Goal: Task Accomplishment & Management: Manage account settings

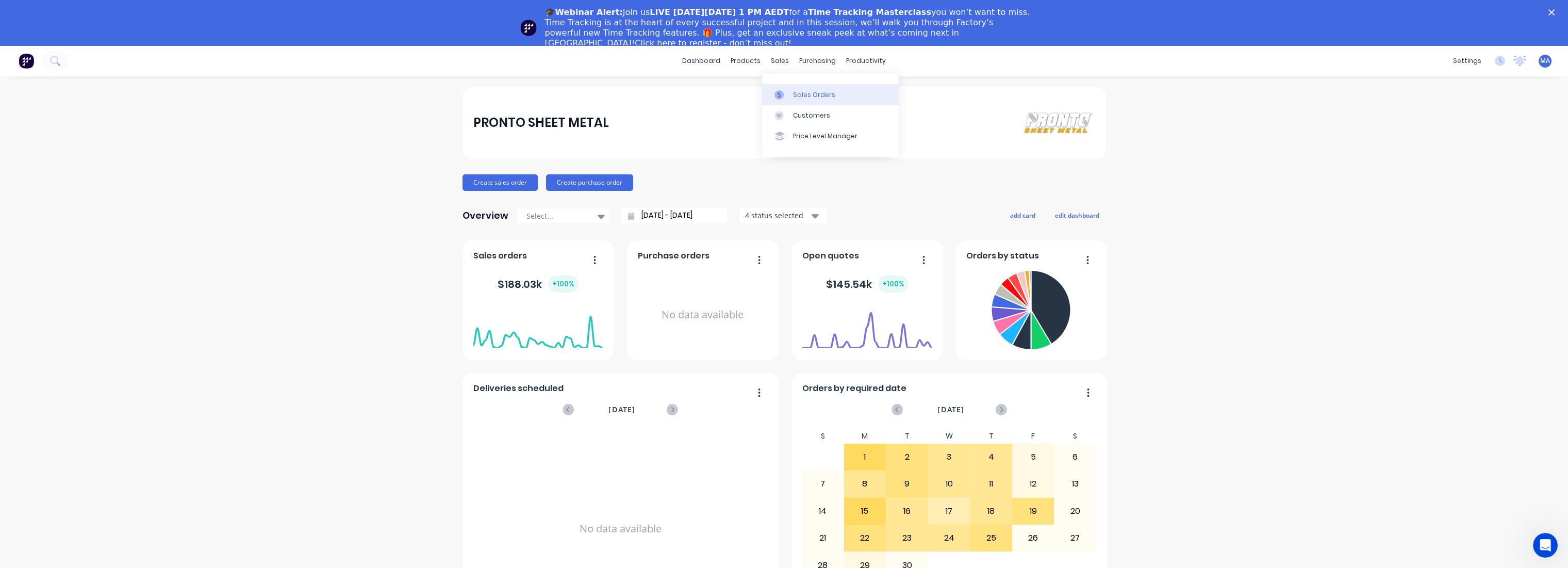
click at [805, 92] on div "Sales Orders" at bounding box center [814, 95] width 42 height 9
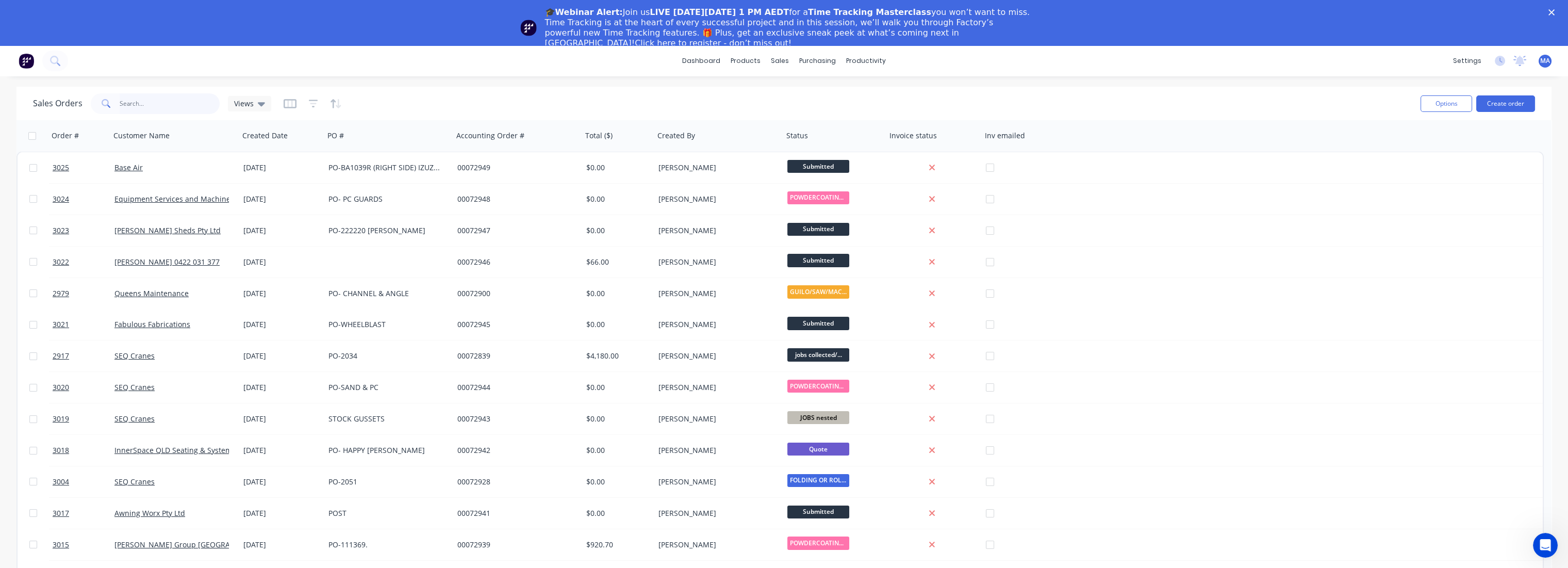
click at [140, 104] on input "text" at bounding box center [170, 103] width 101 height 21
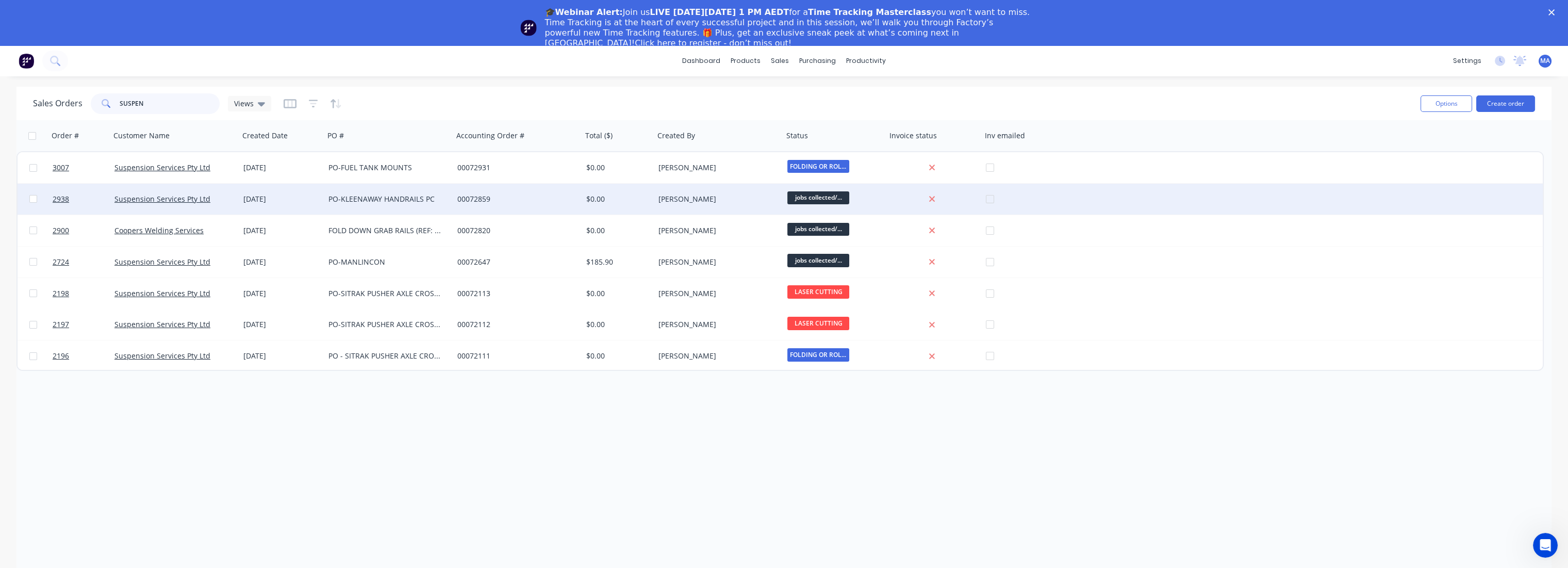
type input "SUSPEN"
click at [380, 201] on div "PO-KLEENAWAY HANDRAILS PC" at bounding box center [386, 199] width 115 height 10
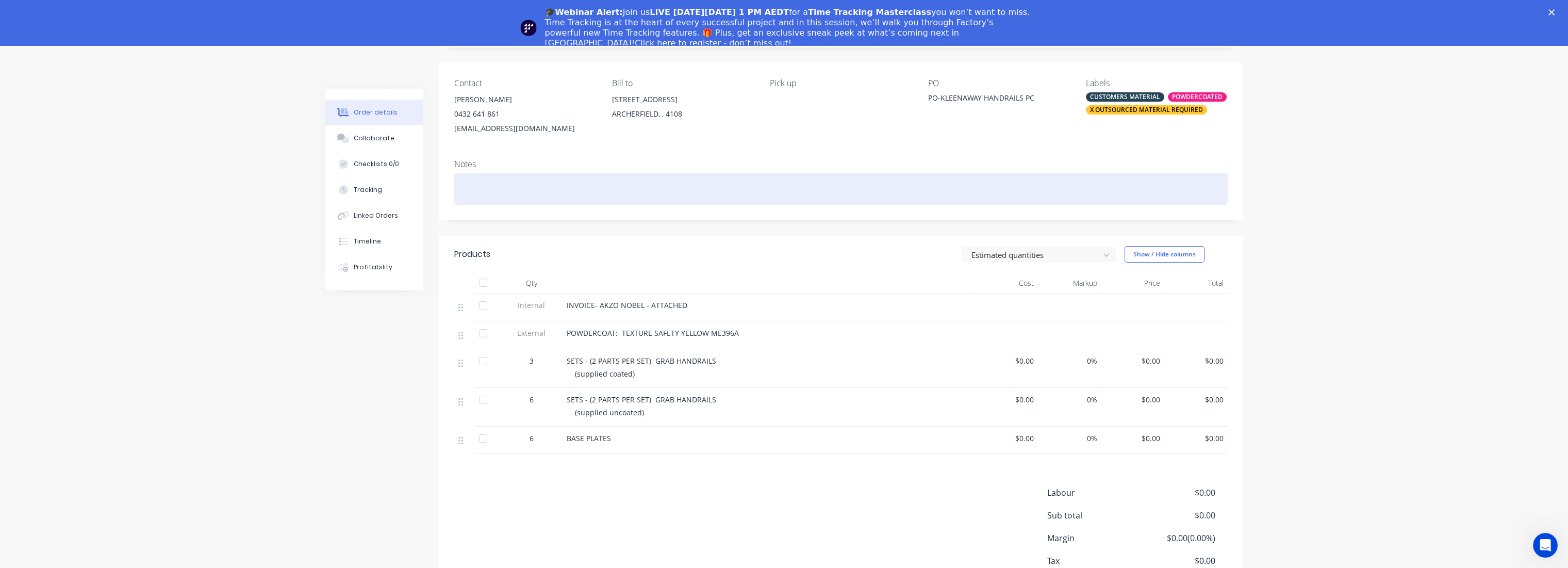
scroll to position [115, 0]
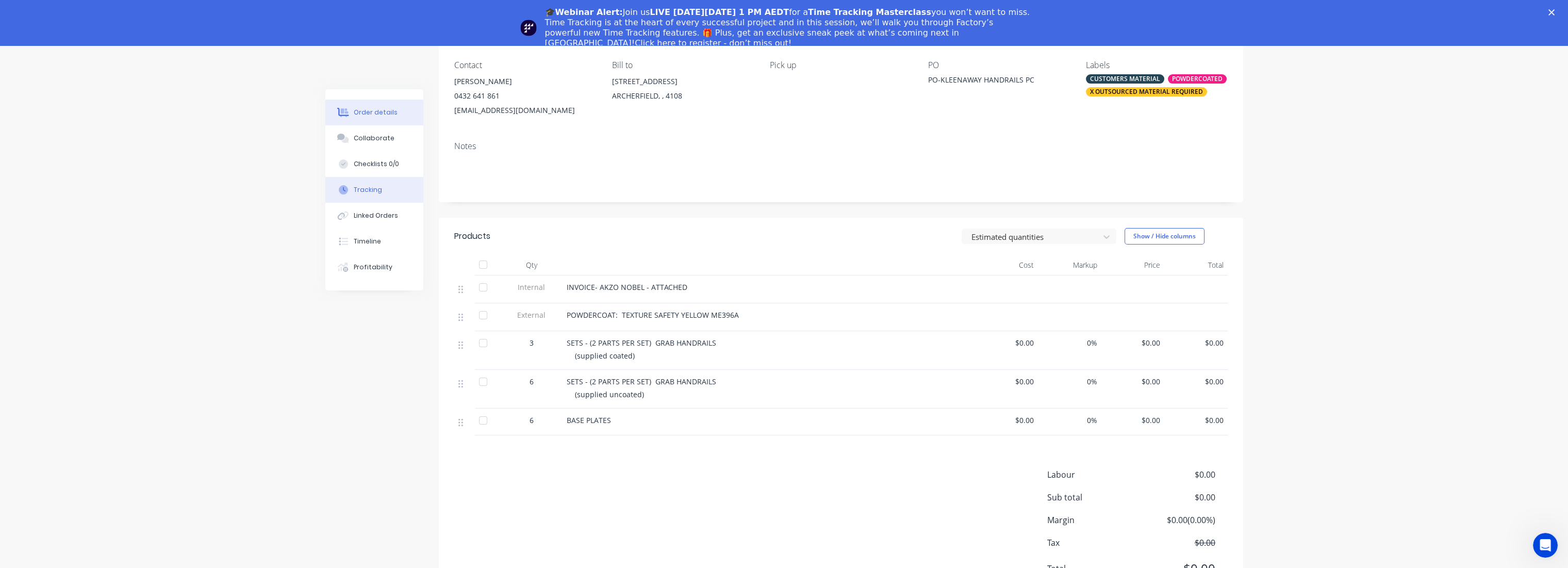
click at [382, 192] on button "Tracking" at bounding box center [374, 189] width 98 height 26
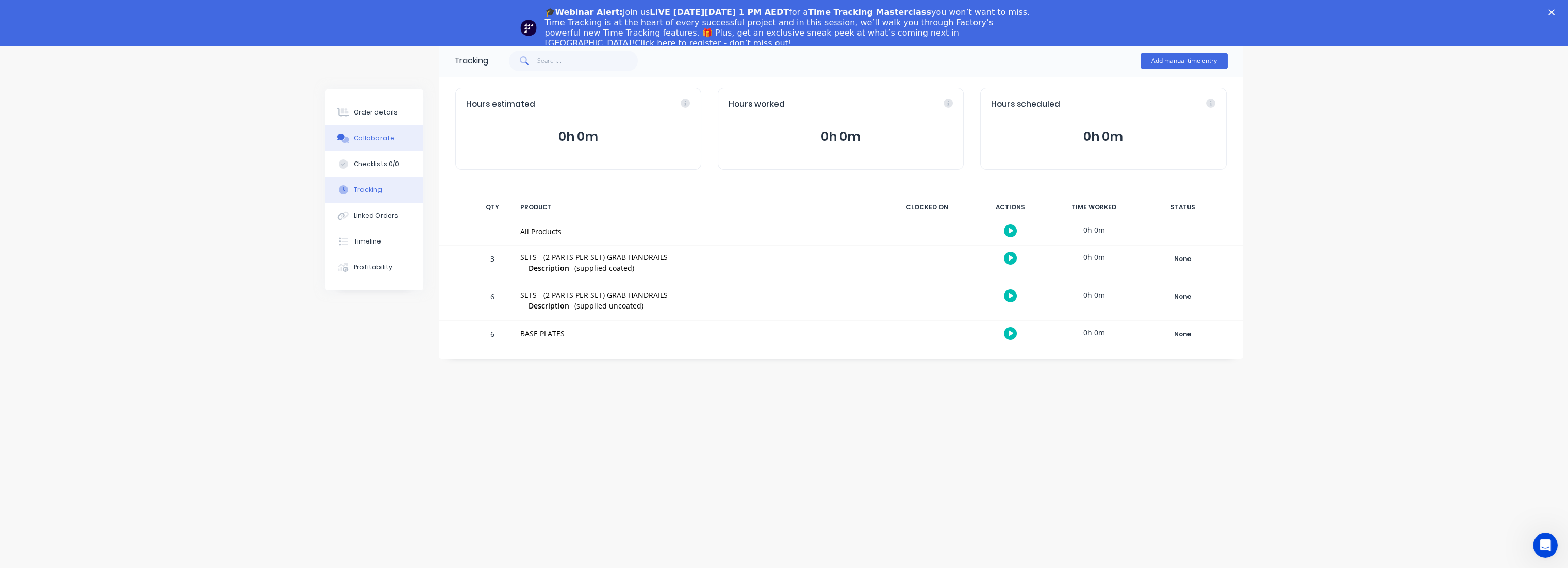
click at [359, 137] on div "Collaborate" at bounding box center [374, 138] width 41 height 9
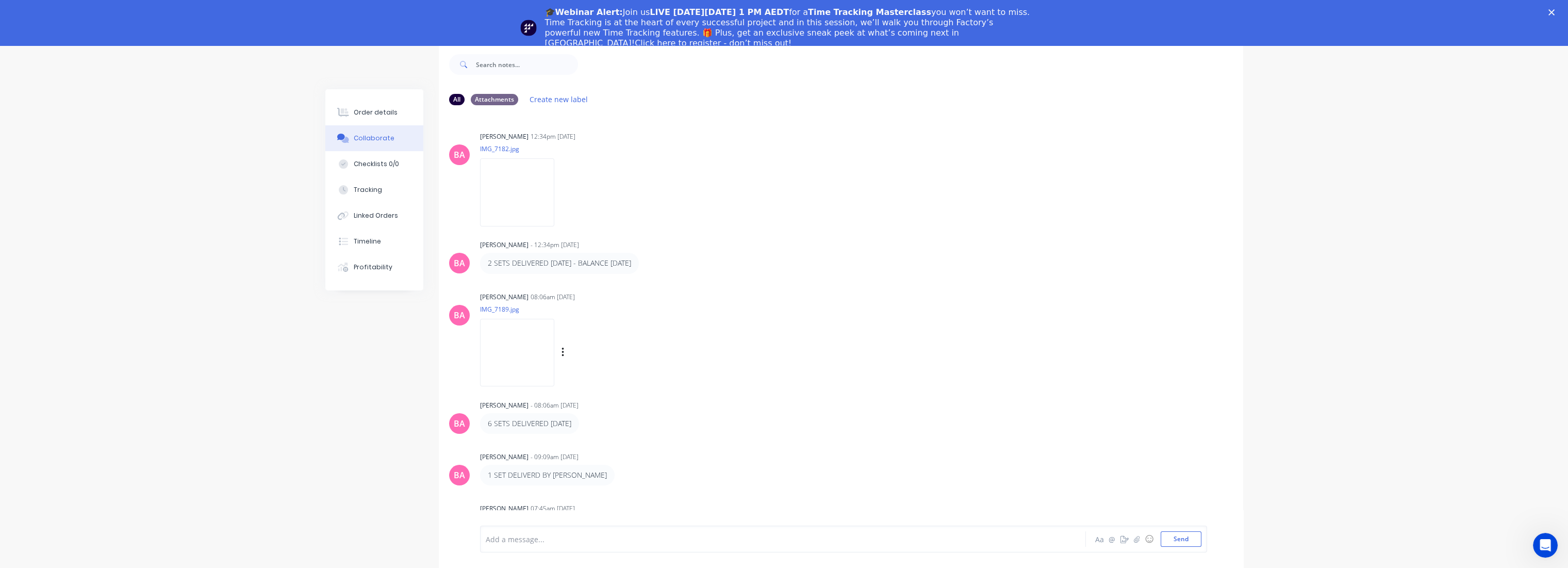
click at [536, 369] on img at bounding box center [517, 352] width 74 height 68
click at [517, 354] on img at bounding box center [517, 352] width 74 height 68
click at [376, 112] on div "Order details" at bounding box center [376, 113] width 43 height 9
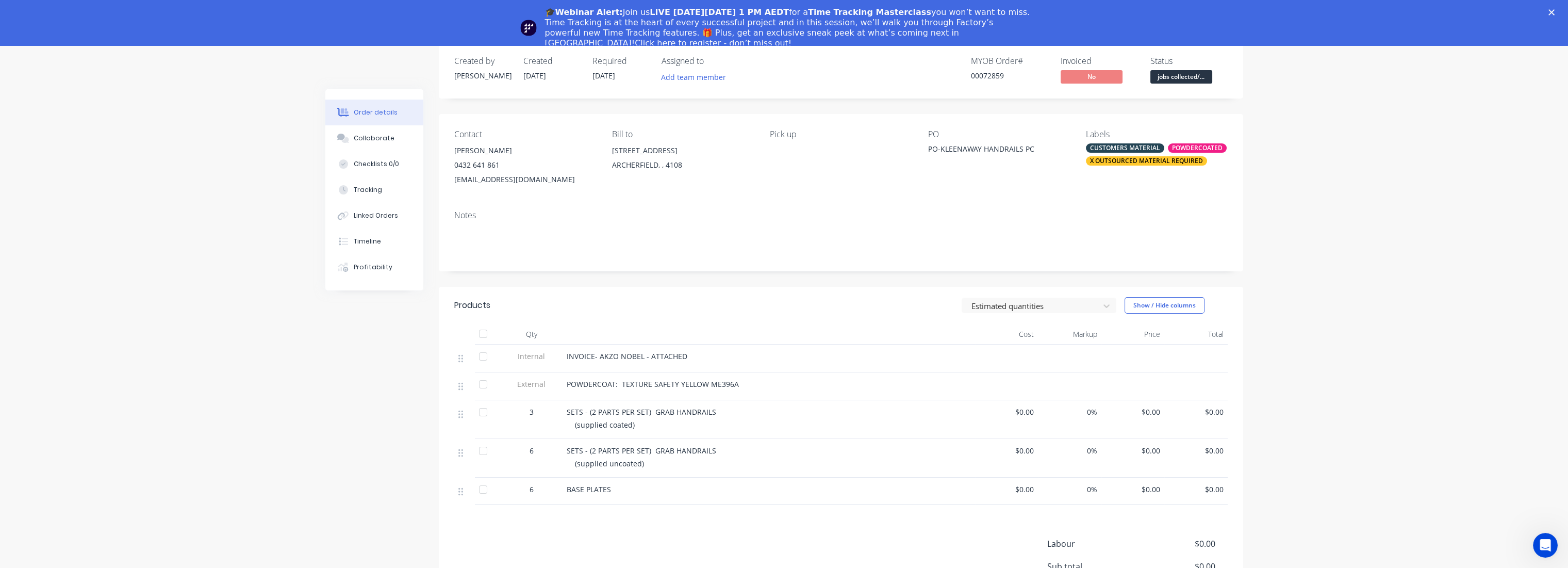
click at [1555, 10] on polygon "Close" at bounding box center [1552, 12] width 6 height 6
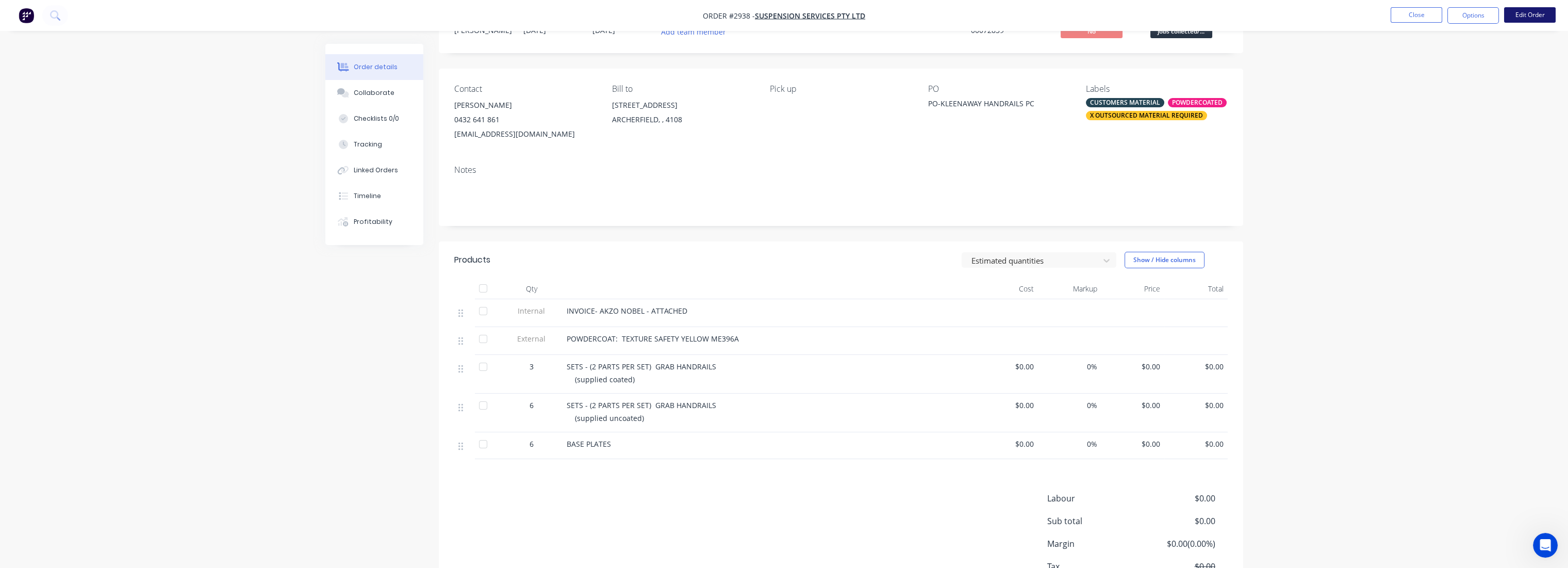
click at [1529, 13] on button "Edit Order" at bounding box center [1530, 15] width 51 height 16
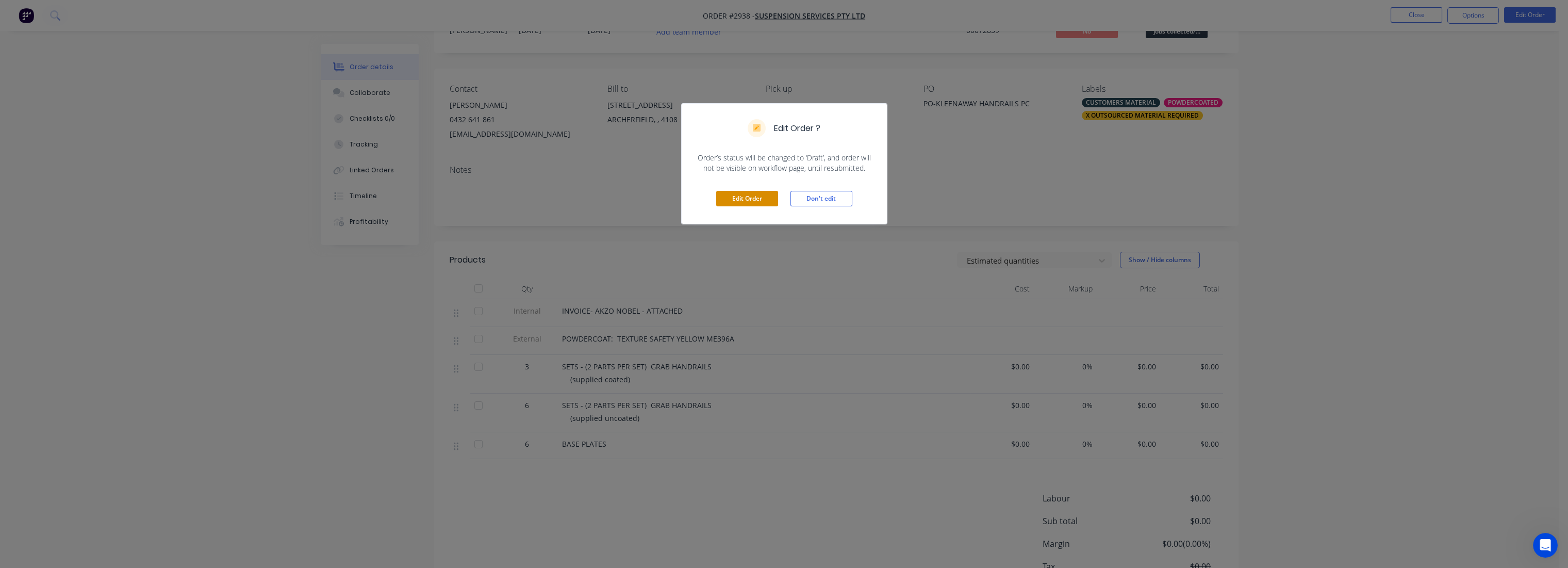
click at [751, 204] on button "Edit Order" at bounding box center [747, 199] width 62 height 16
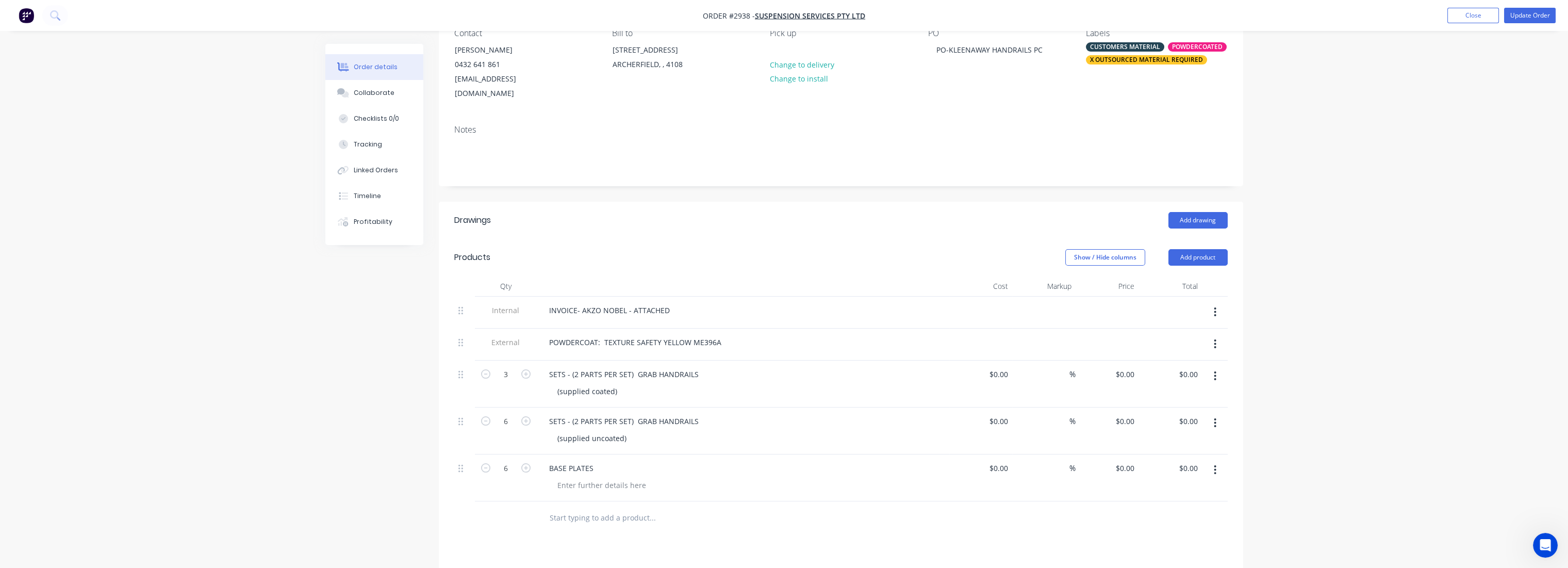
scroll to position [171, 0]
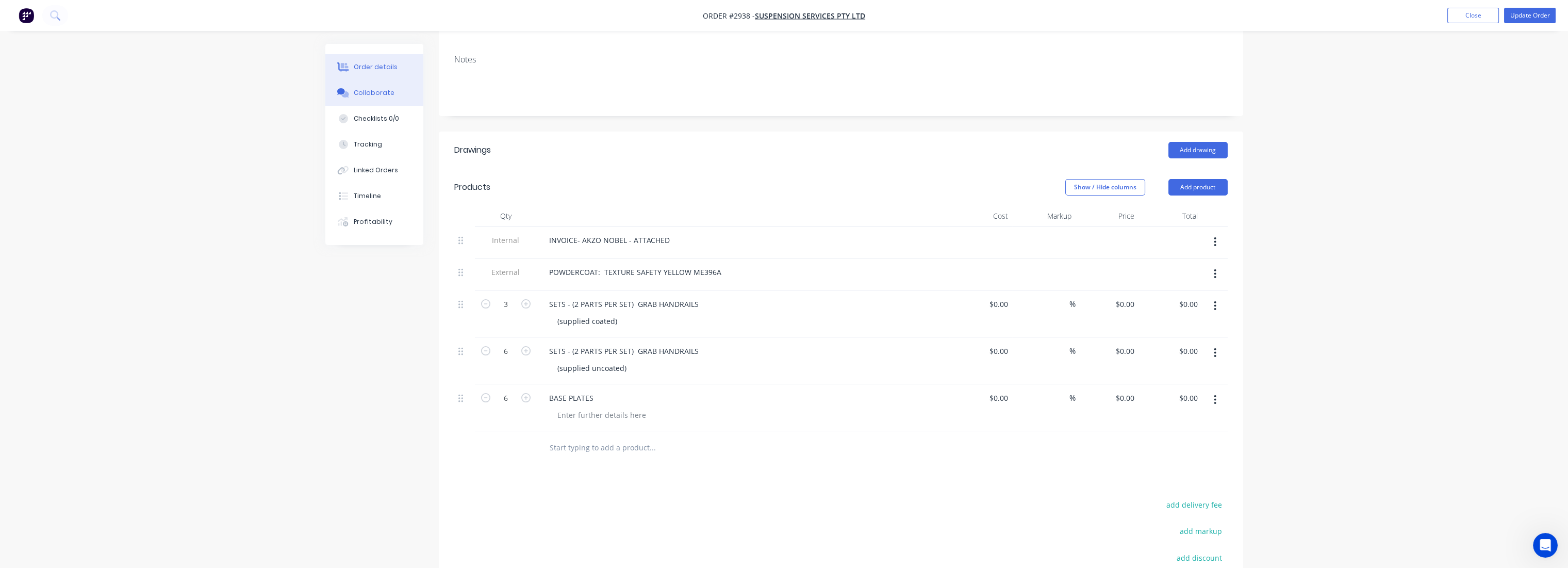
click at [379, 92] on div "Collaborate" at bounding box center [374, 93] width 41 height 9
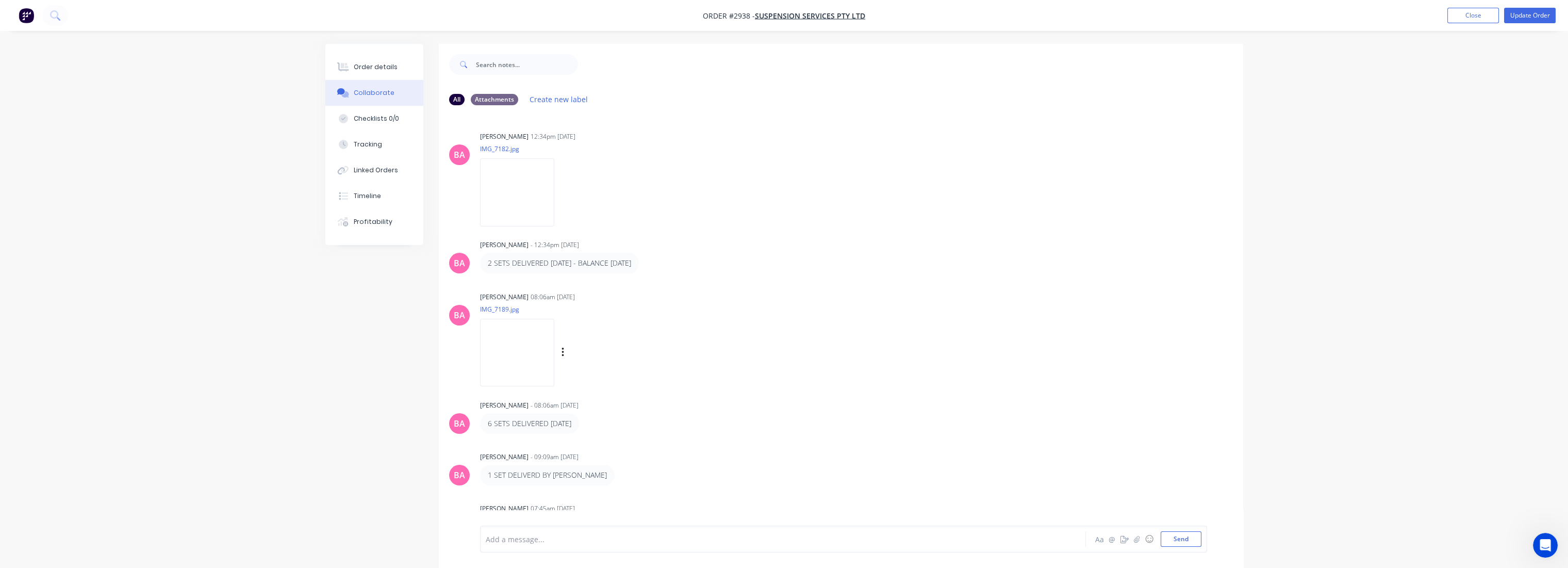
click at [522, 362] on img at bounding box center [517, 352] width 74 height 68
click at [363, 64] on div "Order details" at bounding box center [376, 67] width 43 height 9
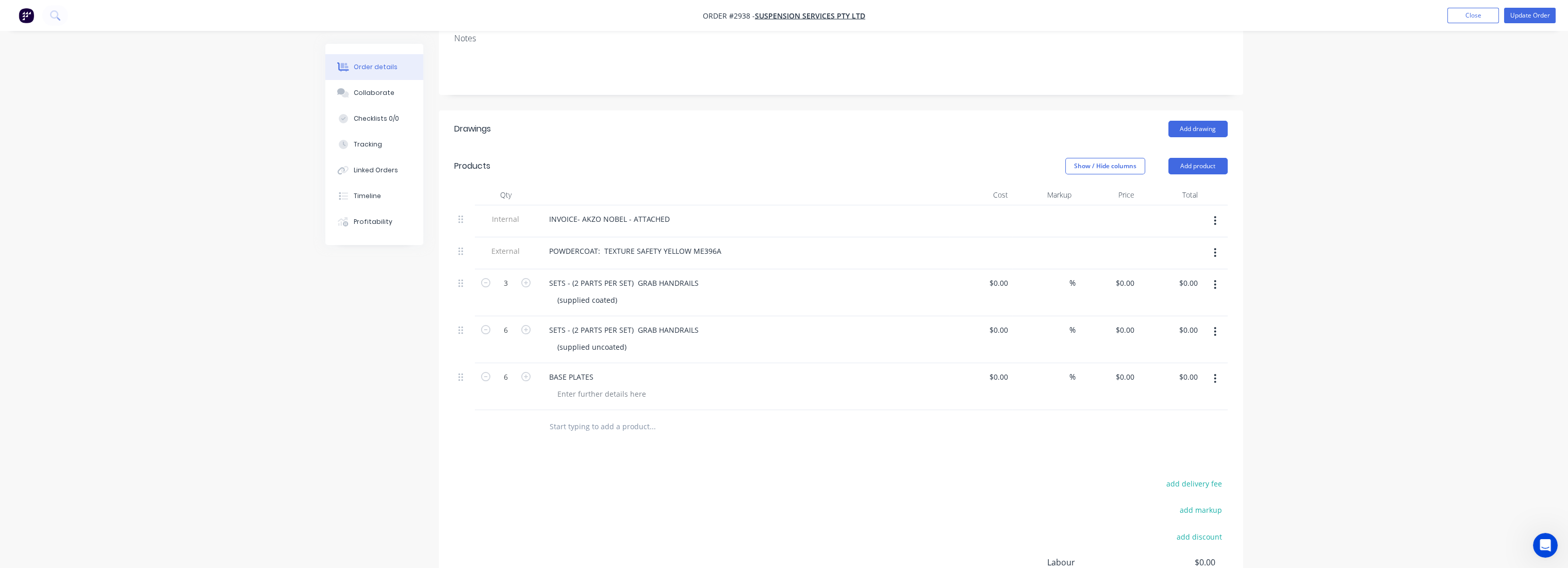
scroll to position [229, 0]
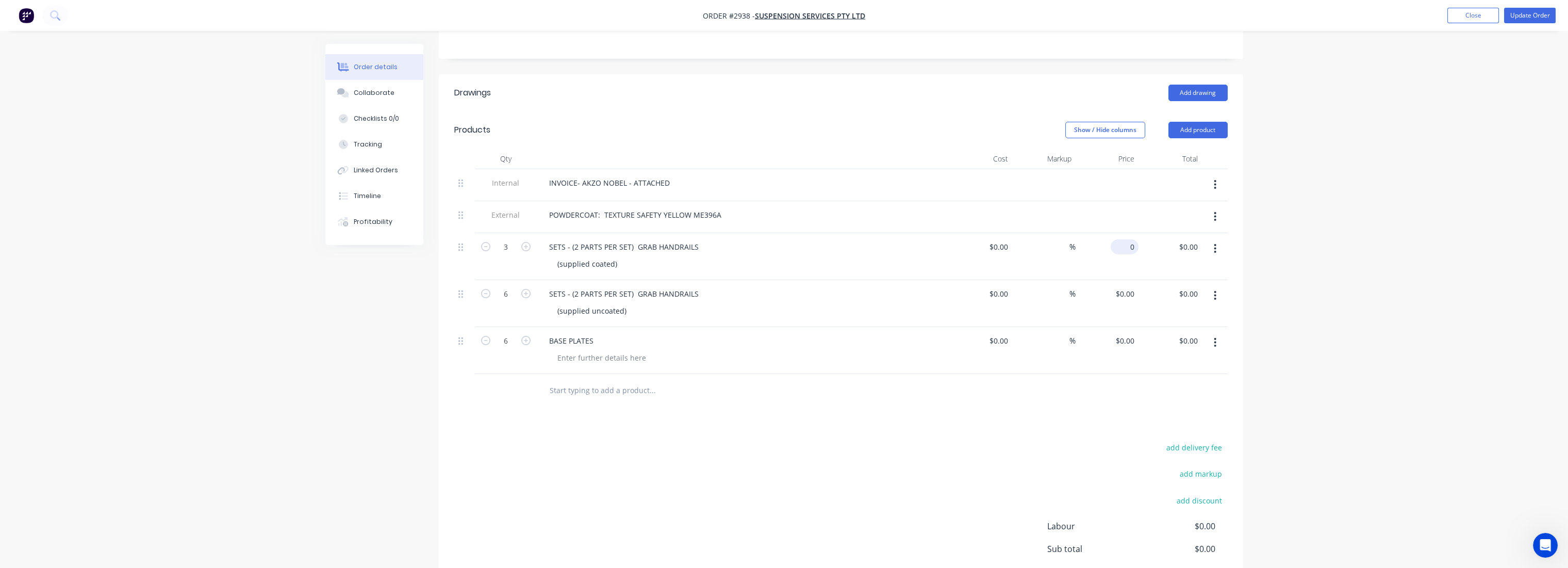
click at [1128, 239] on input "0" at bounding box center [1127, 246] width 24 height 15
type input "$60.00"
type input "$180.00"
click at [1343, 272] on div "Order details Collaborate Checklists 0/0 Tracking Linked Orders Timeline Profit…" at bounding box center [784, 220] width 1568 height 899
click at [1130, 286] on input "0" at bounding box center [1132, 293] width 12 height 15
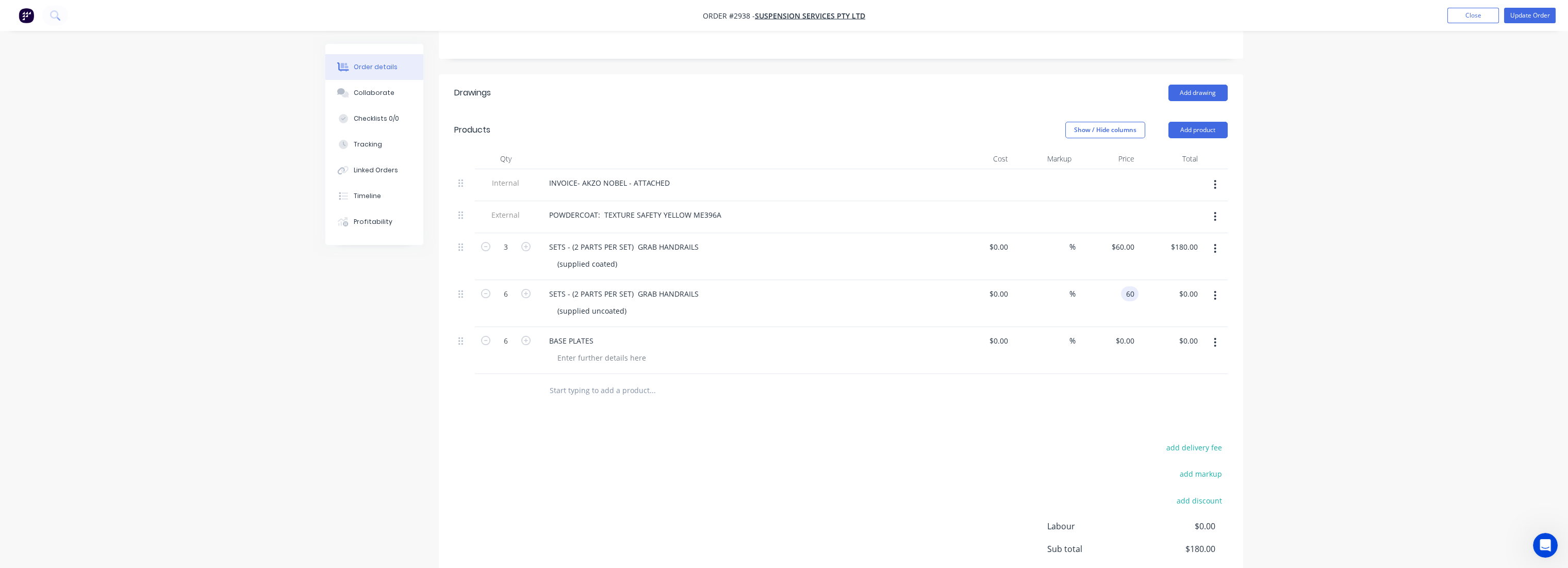
type input "$60.00"
type input "$360.00"
click at [1270, 314] on div "Order details Collaborate Checklists 0/0 Tracking Linked Orders Timeline Profit…" at bounding box center [784, 220] width 1568 height 899
click at [1122, 329] on div "0 0" at bounding box center [1107, 350] width 64 height 47
type input "$25.00"
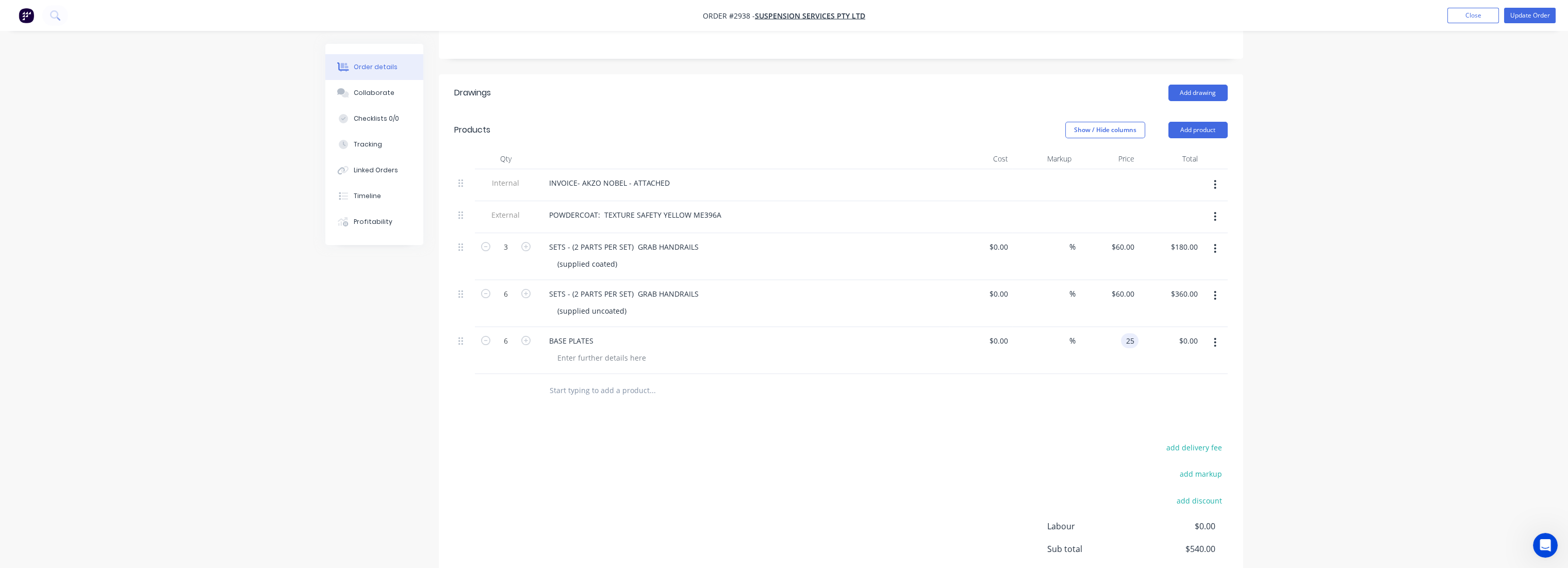
type input "$150.00"
click at [1481, 372] on div "Order details Collaborate Checklists 0/0 Tracking Linked Orders Timeline Profit…" at bounding box center [784, 220] width 1568 height 899
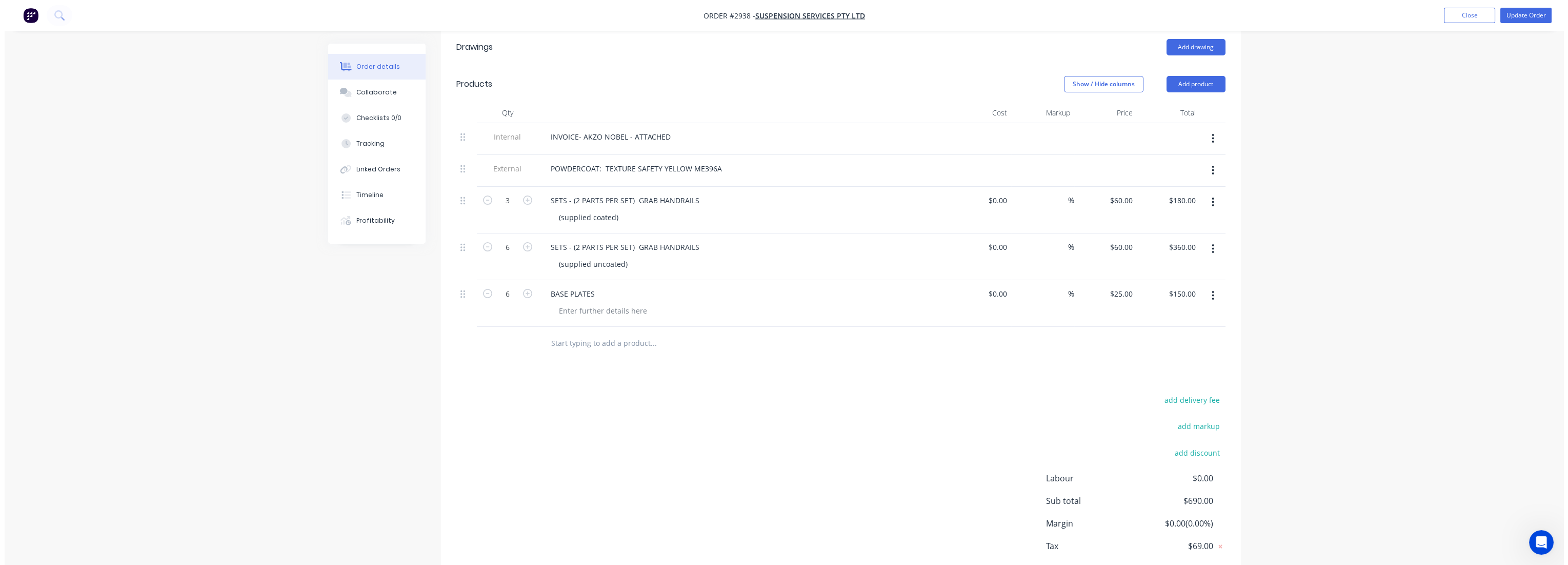
scroll to position [314, 0]
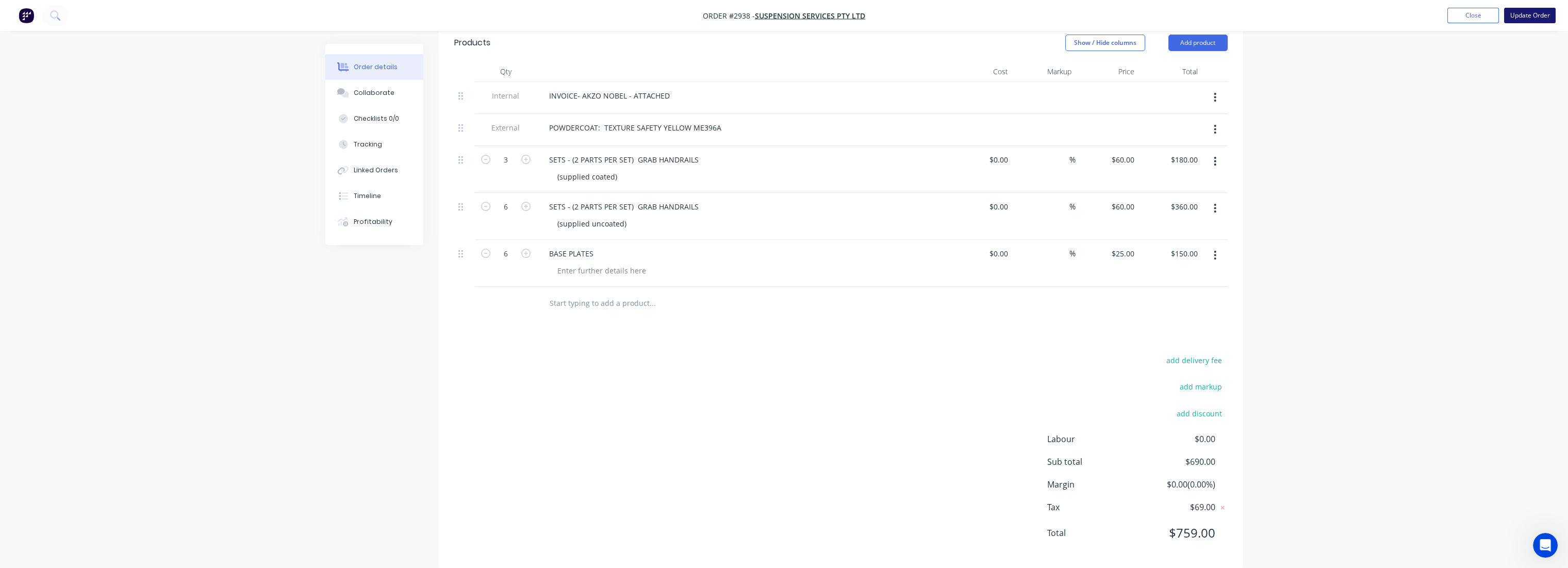
click at [1516, 16] on button "Update Order" at bounding box center [1530, 16] width 51 height 16
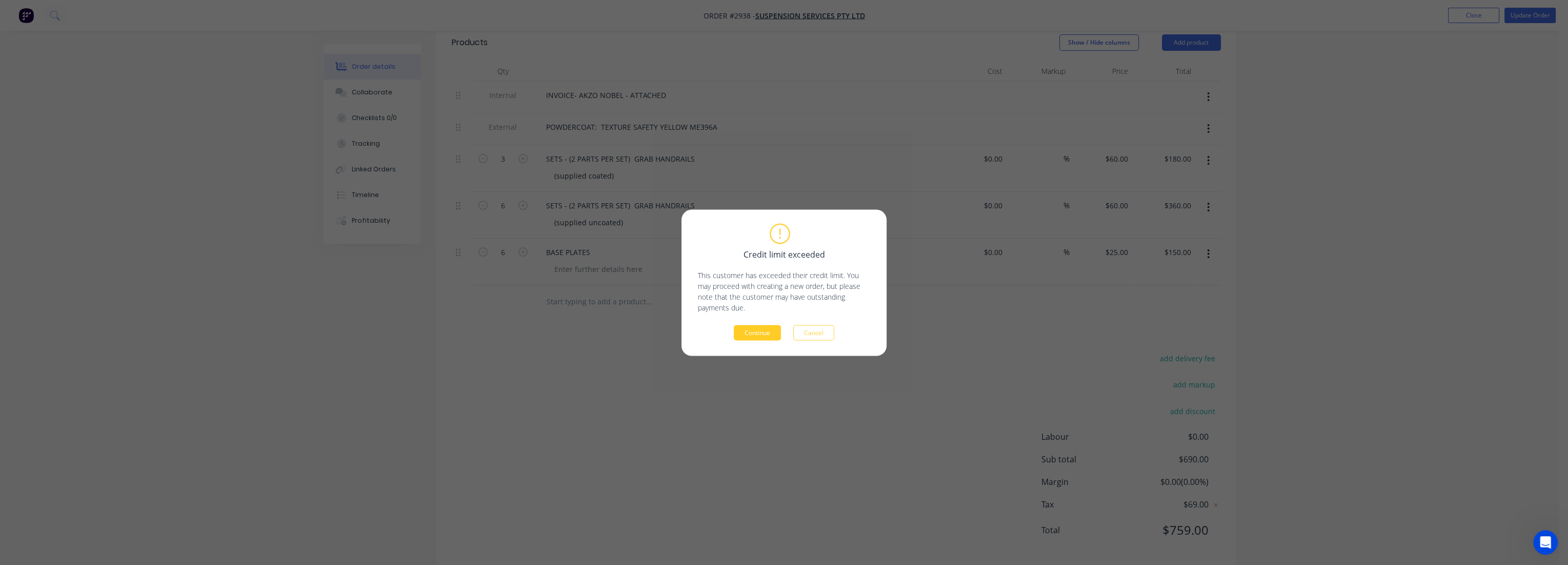
click at [756, 330] on button "Continue" at bounding box center [757, 333] width 47 height 15
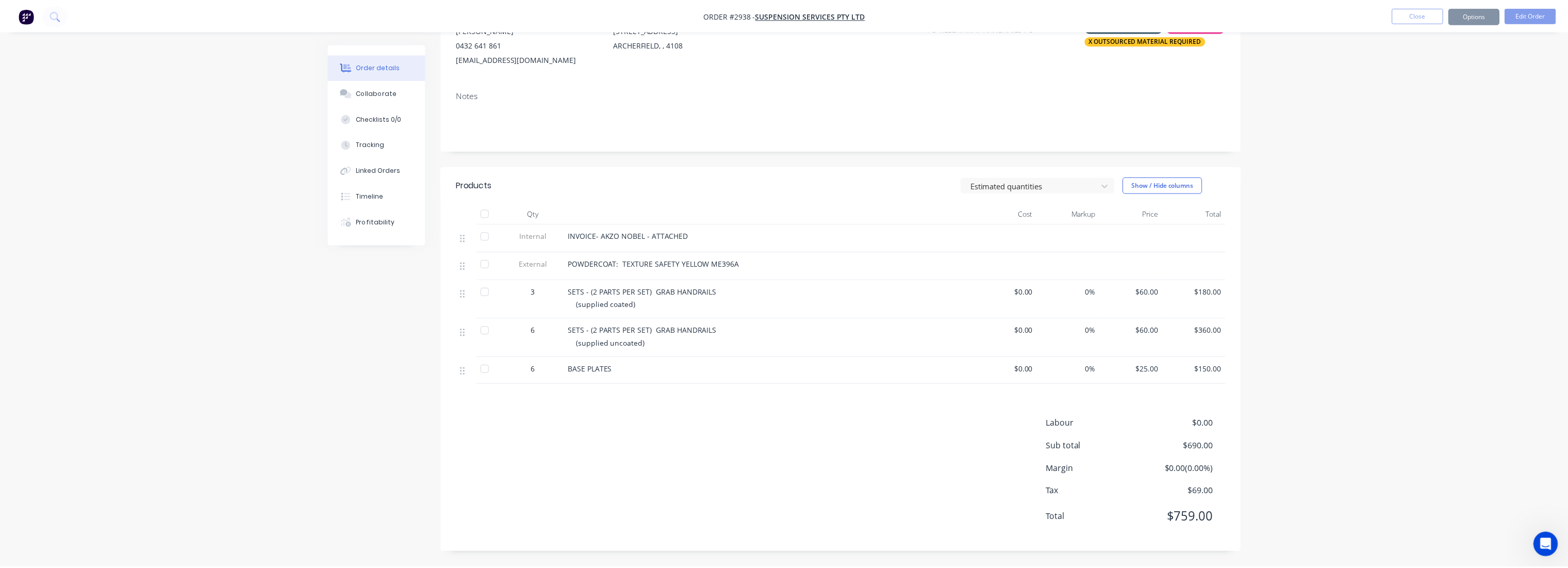
scroll to position [120, 0]
click at [1417, 12] on button "Close" at bounding box center [1416, 15] width 51 height 16
